Goal: Task Accomplishment & Management: Manage account settings

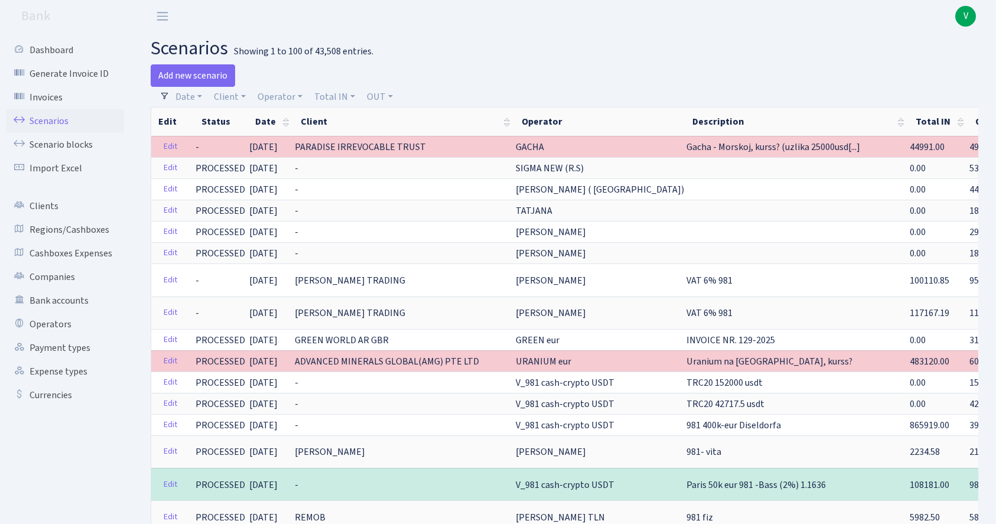
select select "100"
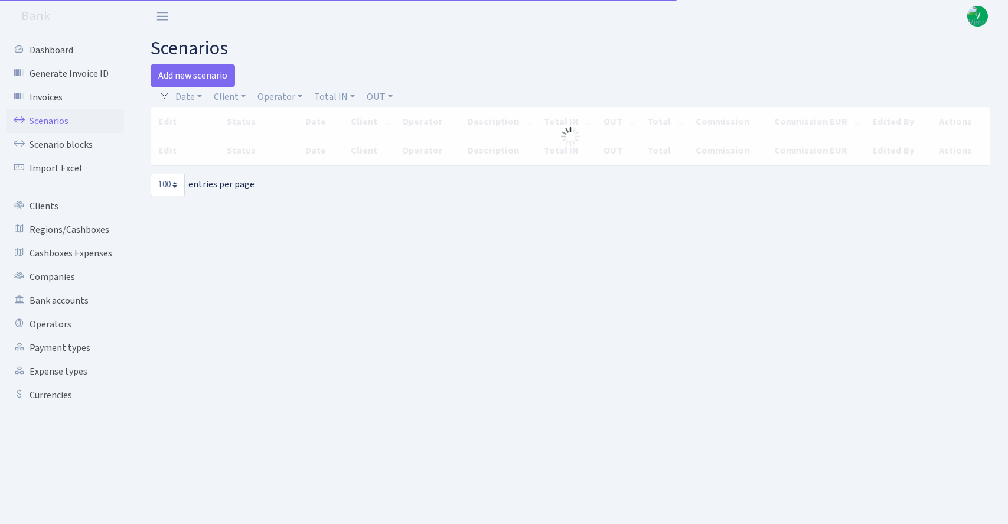
select select "100"
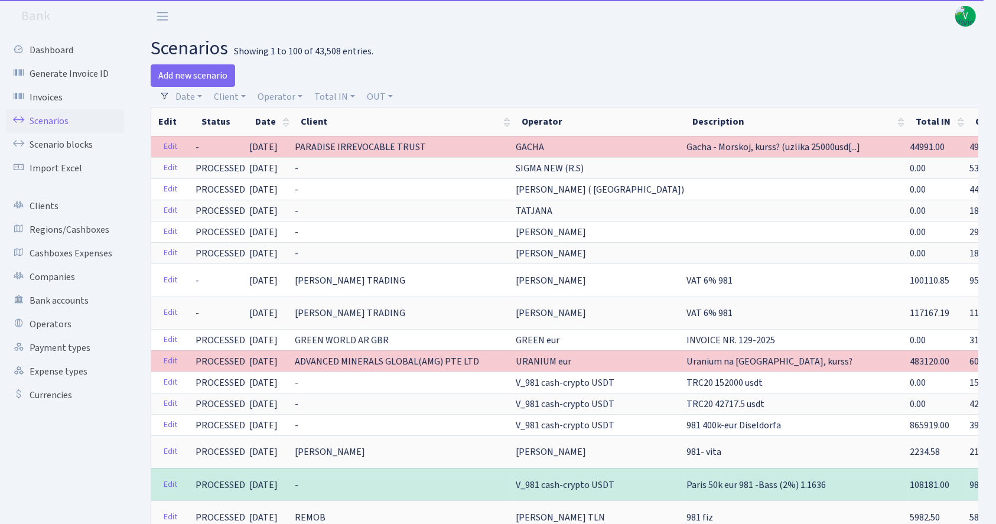
click at [968, 18] on span "V" at bounding box center [965, 16] width 21 height 21
click at [911, 66] on link "Logout" at bounding box center [928, 68] width 106 height 18
